Goal: Information Seeking & Learning: Learn about a topic

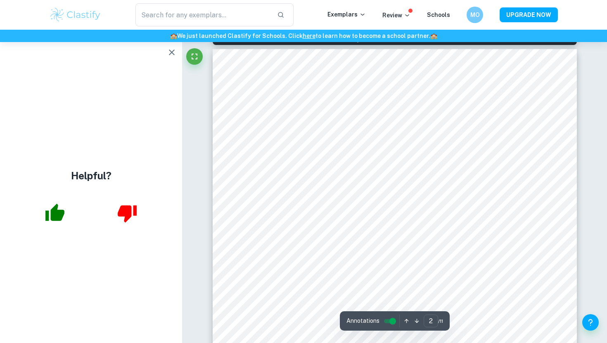
scroll to position [533, 0]
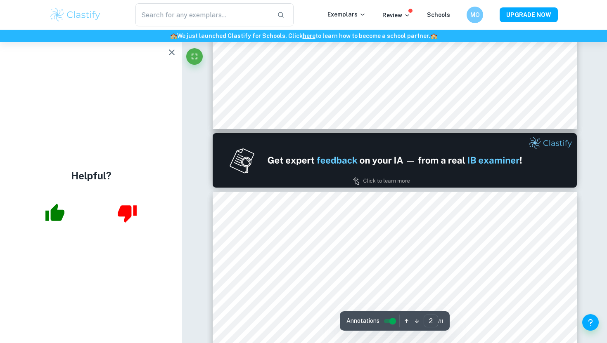
type input "1"
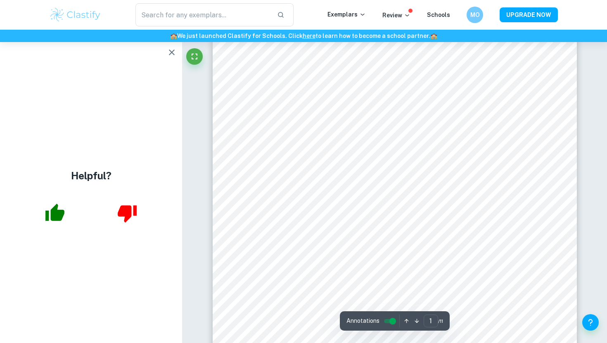
scroll to position [123, 0]
click at [172, 53] on icon "button" at bounding box center [172, 53] width 6 height 6
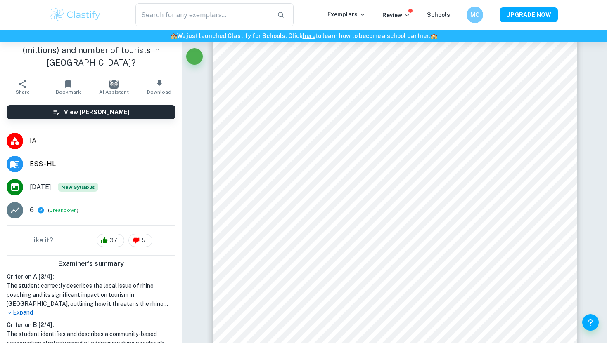
scroll to position [41, 0]
click at [152, 89] on button "Download" at bounding box center [159, 87] width 45 height 23
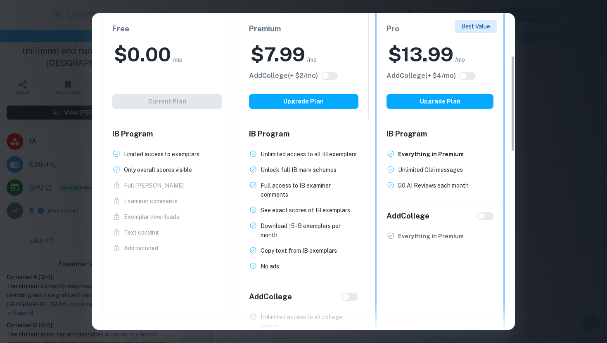
scroll to position [24, 0]
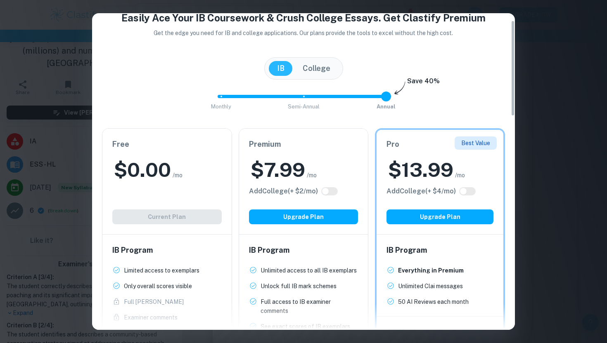
click at [200, 215] on div "Free $ 0.00 /mo Add College (+ $ 2 /mo) Current Plan" at bounding box center [166, 182] width 129 height 106
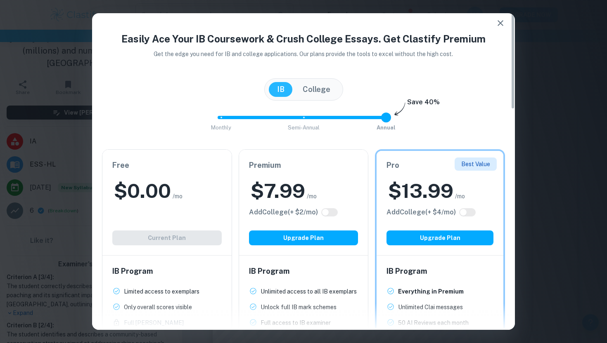
scroll to position [0, 0]
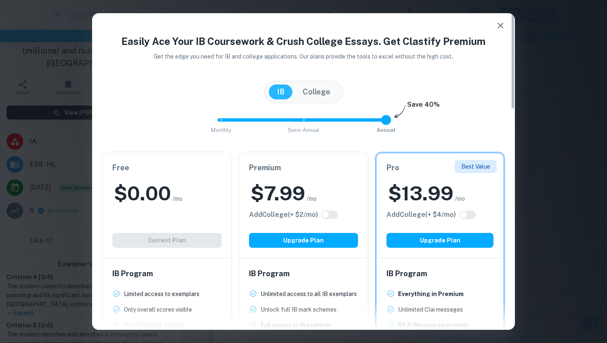
click at [155, 239] on div "Free $ 0.00 /mo Add College (+ $ 2 /mo) Current Plan" at bounding box center [166, 205] width 129 height 106
click at [159, 196] on h2 "$ 0.00" at bounding box center [142, 193] width 57 height 26
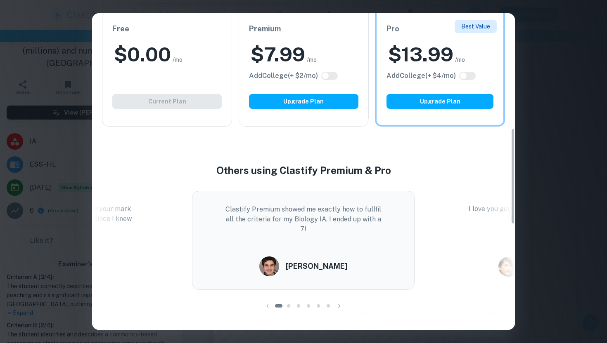
scroll to position [461, 0]
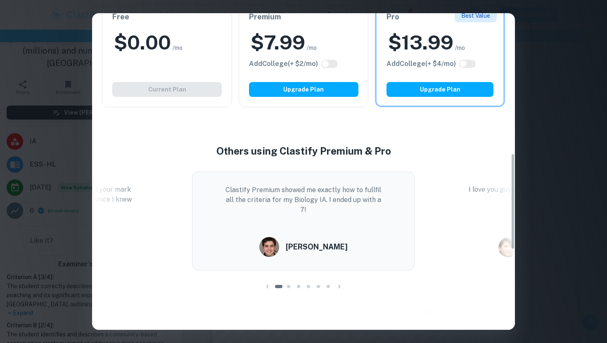
click at [177, 95] on div "Free $ 0.00 /mo Add College (+ $ 2 /mo) Current Plan" at bounding box center [167, 54] width 130 height 106
click at [537, 42] on div "Easily Ace Your IB Coursework & Crush College Essays. Get Clastify Premium Get …" at bounding box center [303, 171] width 607 height 343
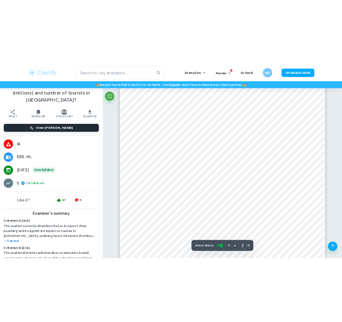
scroll to position [572, 0]
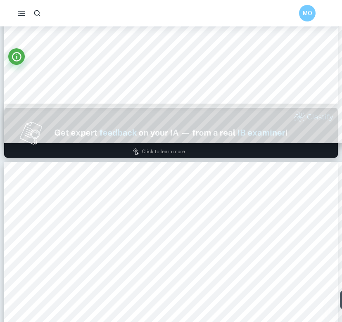
type input "1"
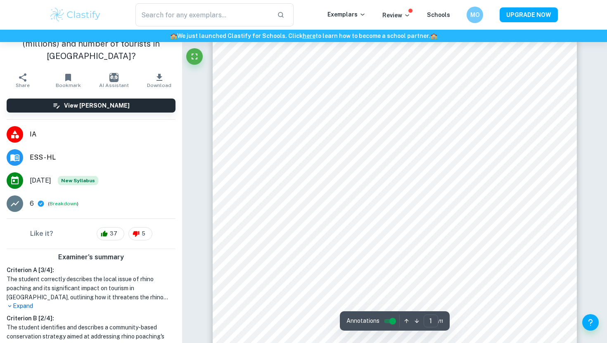
scroll to position [19, 0]
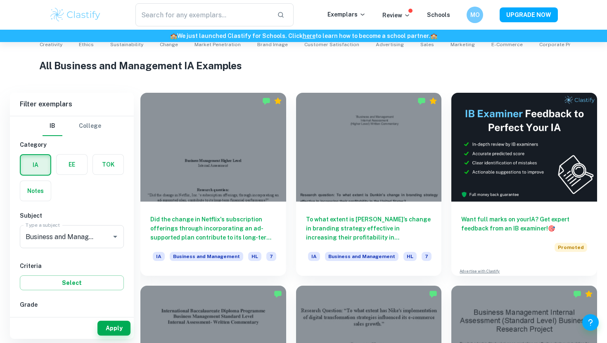
scroll to position [88, 0]
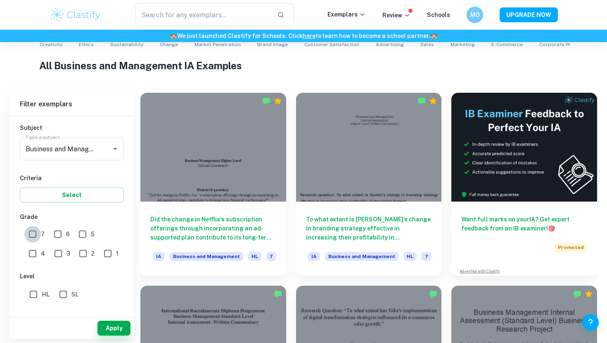
click at [34, 232] on input "7" at bounding box center [32, 234] width 17 height 17
checkbox input "true"
click at [53, 233] on input "6" at bounding box center [58, 234] width 17 height 17
checkbox input "true"
click at [31, 292] on input "HL" at bounding box center [33, 294] width 17 height 17
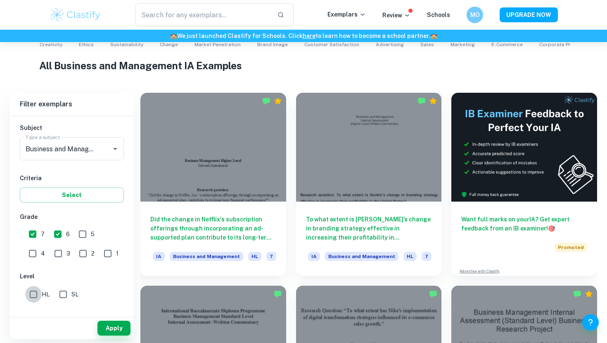
checkbox input "true"
click at [97, 318] on div "Apply" at bounding box center [72, 328] width 124 height 21
click at [102, 322] on button "Apply" at bounding box center [113, 328] width 33 height 15
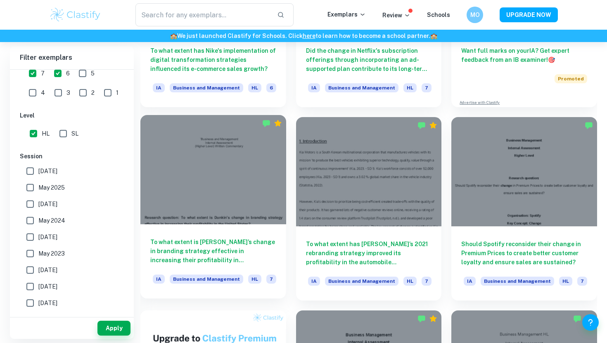
scroll to position [358, 0]
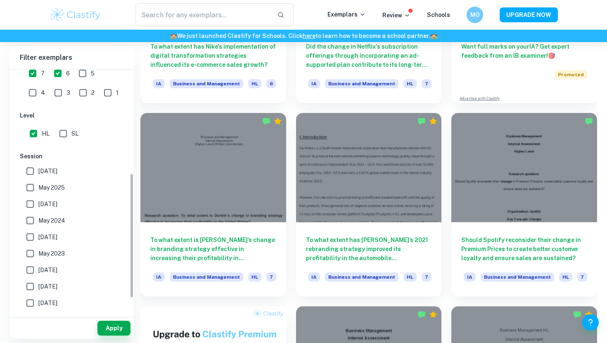
click at [75, 130] on span "SL" at bounding box center [74, 133] width 7 height 9
click at [71, 130] on input "SL" at bounding box center [63, 133] width 17 height 17
click at [67, 131] on input "SL" at bounding box center [63, 133] width 17 height 17
click at [60, 137] on input "SL" at bounding box center [63, 133] width 17 height 17
checkbox input "true"
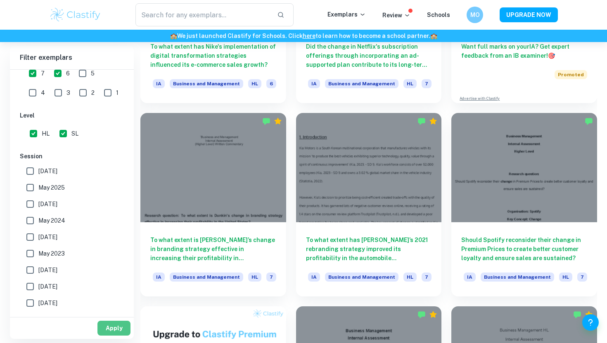
click at [105, 326] on button "Apply" at bounding box center [113, 328] width 33 height 15
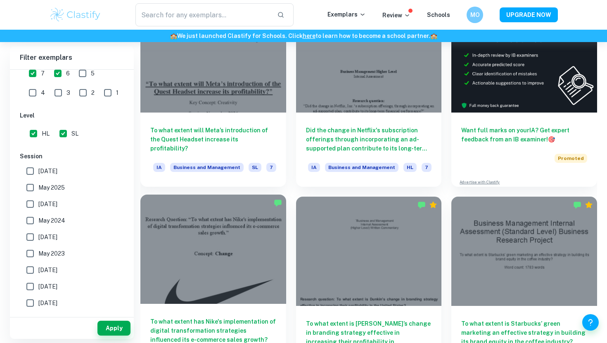
scroll to position [113, 0]
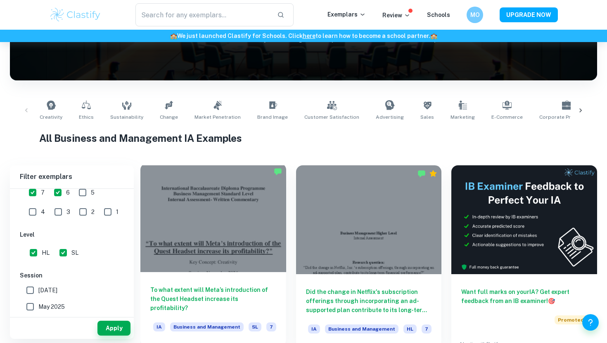
click at [177, 285] on div "To what extent will Meta’s introduction of the Quest Headset increase its profi…" at bounding box center [213, 309] width 146 height 74
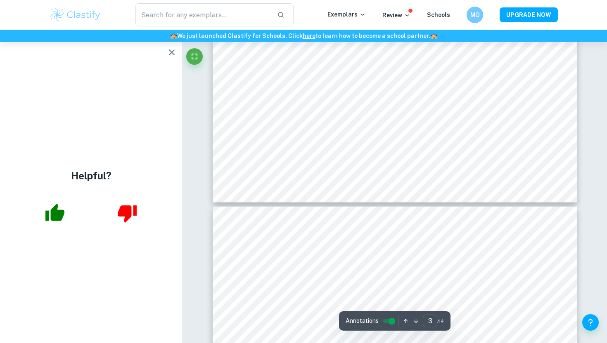
scroll to position [1429, 0]
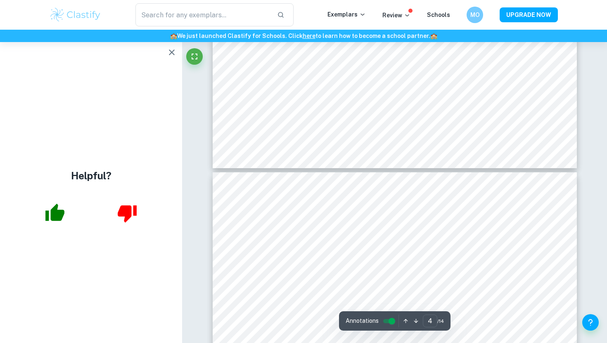
type input "3"
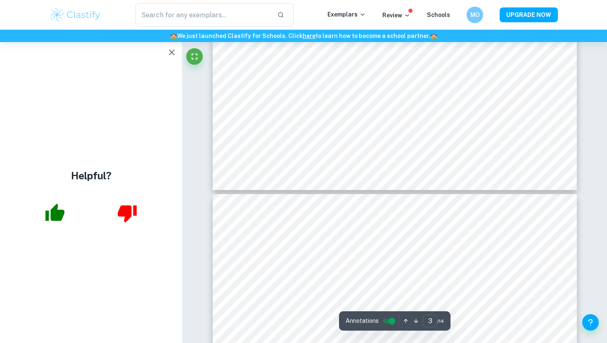
scroll to position [1532, 0]
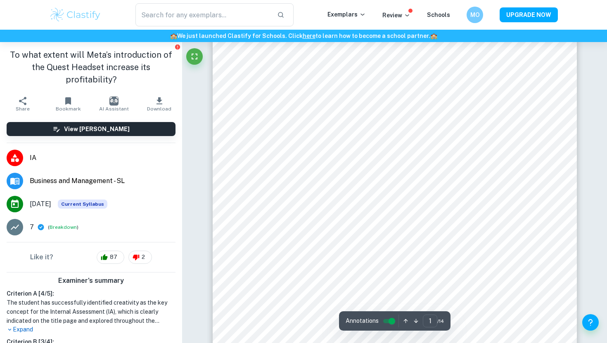
scroll to position [97, 0]
click at [28, 92] on button "Share" at bounding box center [22, 103] width 45 height 23
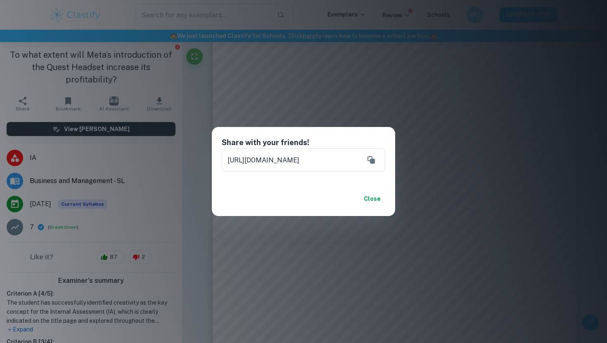
click at [369, 198] on button "Close" at bounding box center [372, 199] width 26 height 15
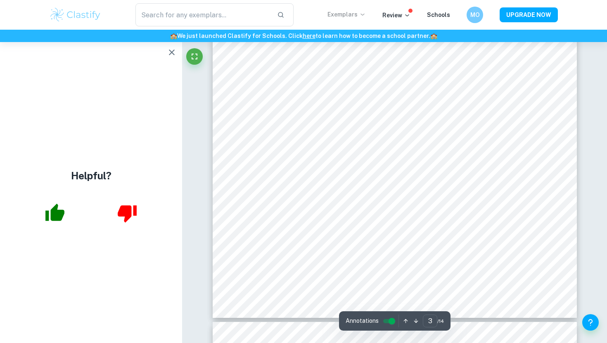
scroll to position [1191, 0]
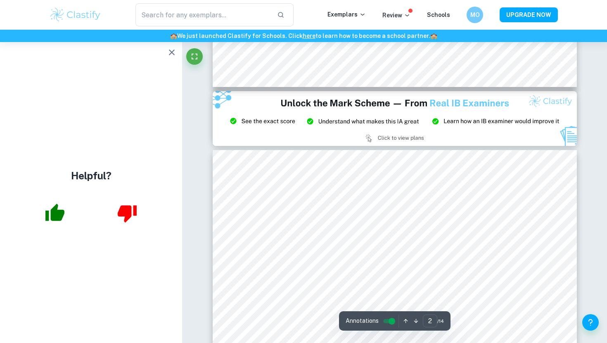
type input "3"
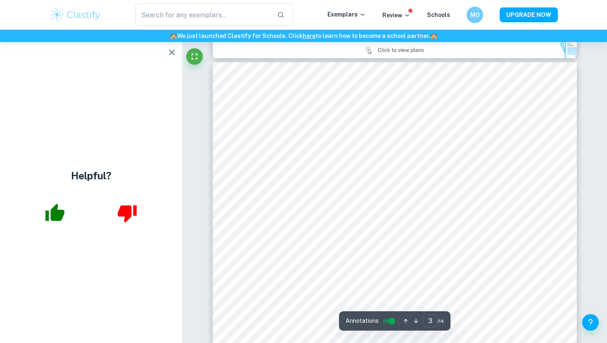
scroll to position [1211, 0]
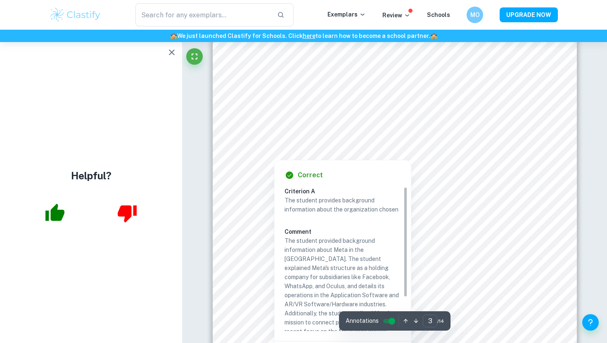
click at [295, 71] on div at bounding box center [394, 74] width 276 height 18
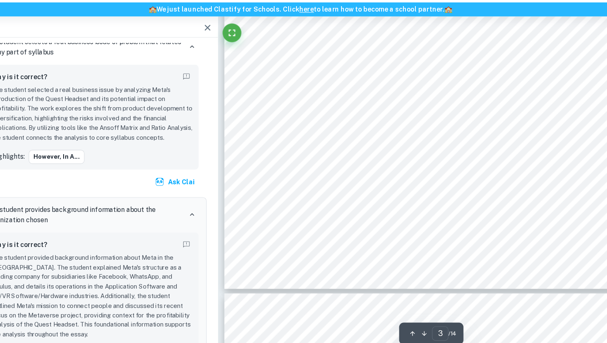
scroll to position [1489, 0]
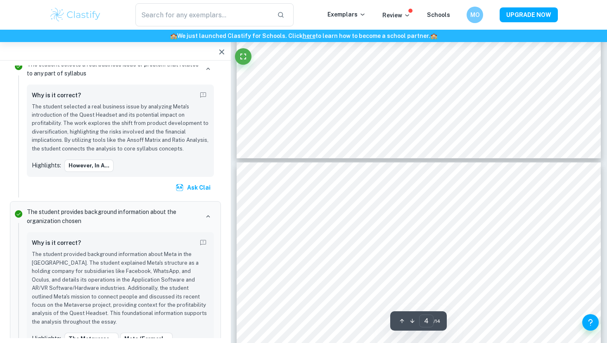
type input "5"
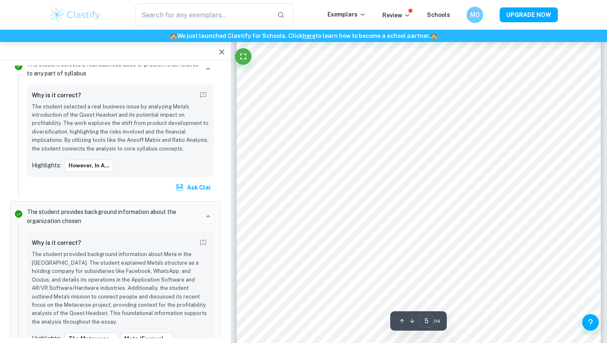
scroll to position [2178, 0]
